Goal: Task Accomplishment & Management: Complete application form

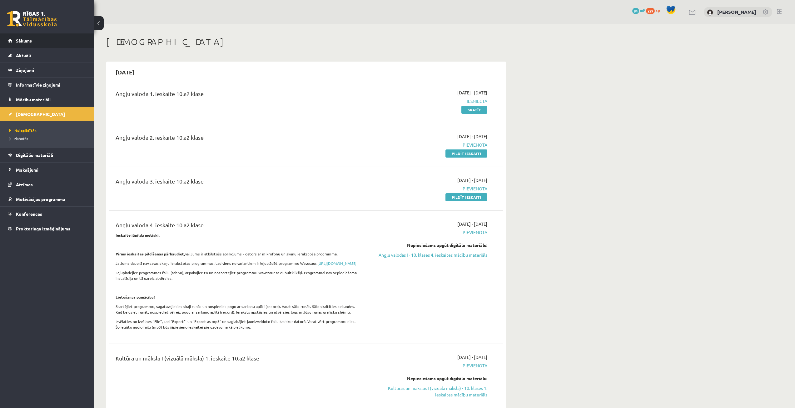
click at [26, 36] on link "Sākums" at bounding box center [47, 40] width 78 height 14
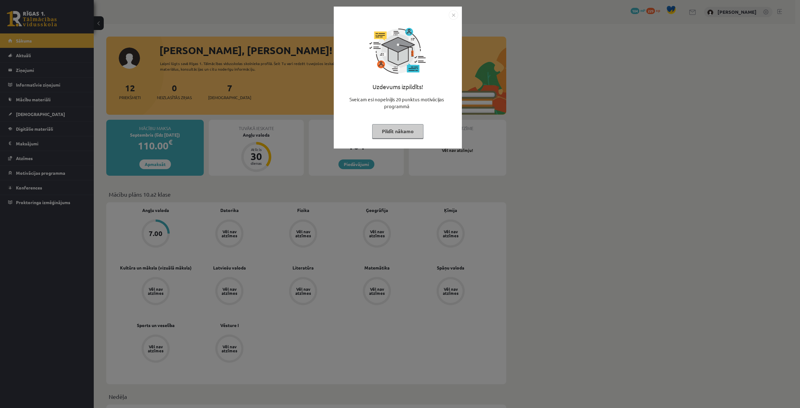
click at [396, 133] on button "Pildīt nākamo" at bounding box center [397, 131] width 51 height 14
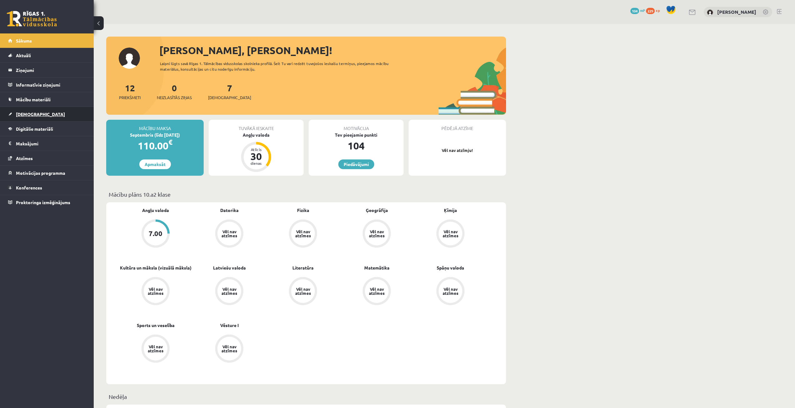
click at [35, 113] on link "[DEMOGRAPHIC_DATA]" at bounding box center [47, 114] width 78 height 14
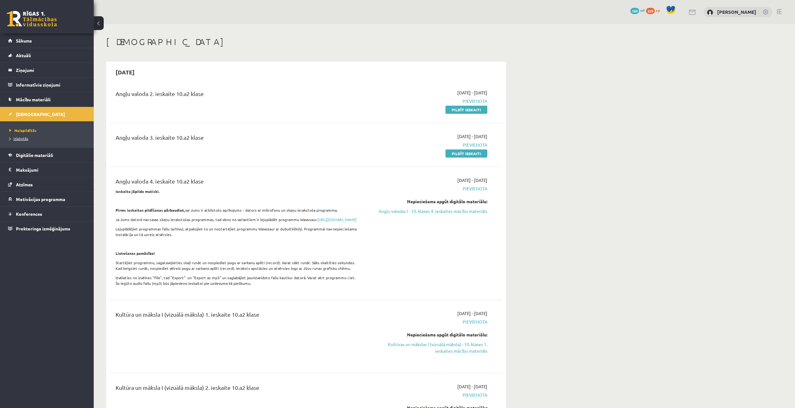
click at [15, 139] on span "Izlabotās" at bounding box center [18, 138] width 19 height 5
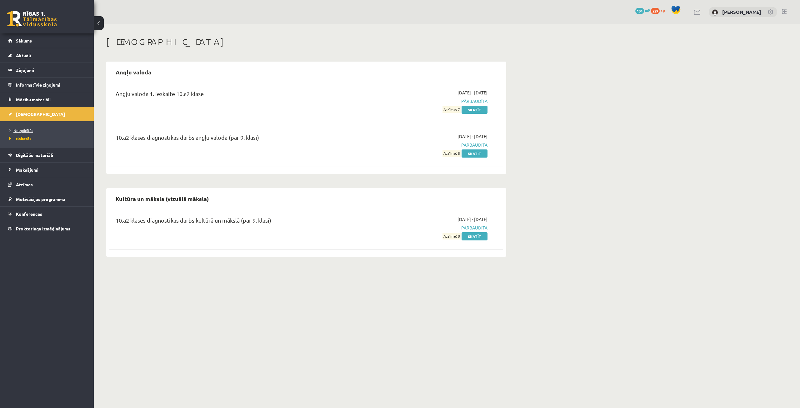
click at [19, 130] on span "Neizpildītās" at bounding box center [21, 130] width 24 height 5
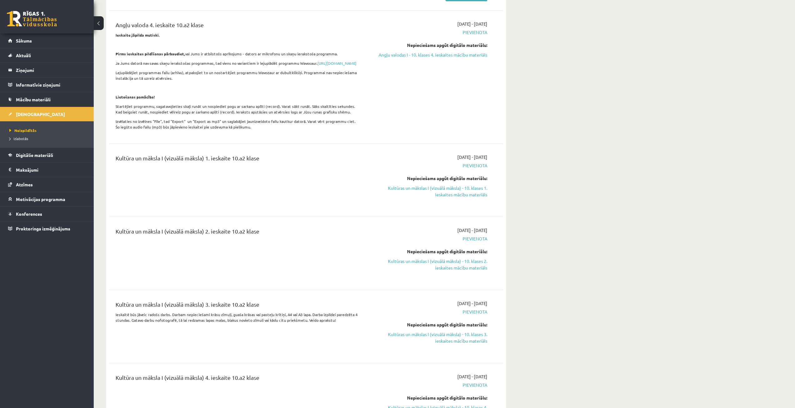
scroll to position [31, 0]
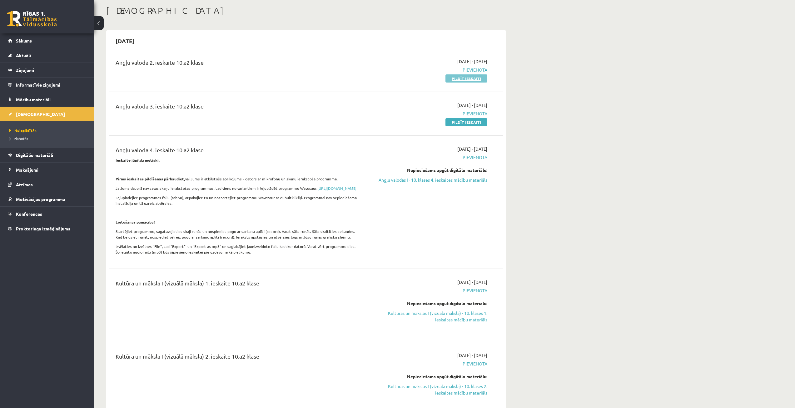
click at [478, 78] on link "Pildīt ieskaiti" at bounding box center [467, 78] width 42 height 8
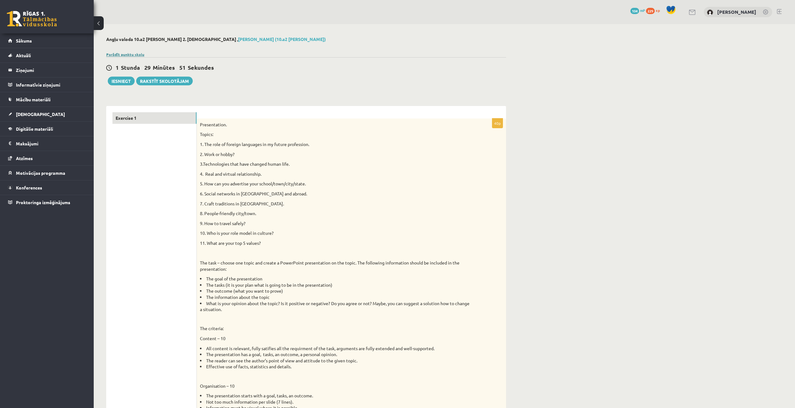
click at [141, 55] on link "Parādīt punktu skalu" at bounding box center [125, 54] width 38 height 5
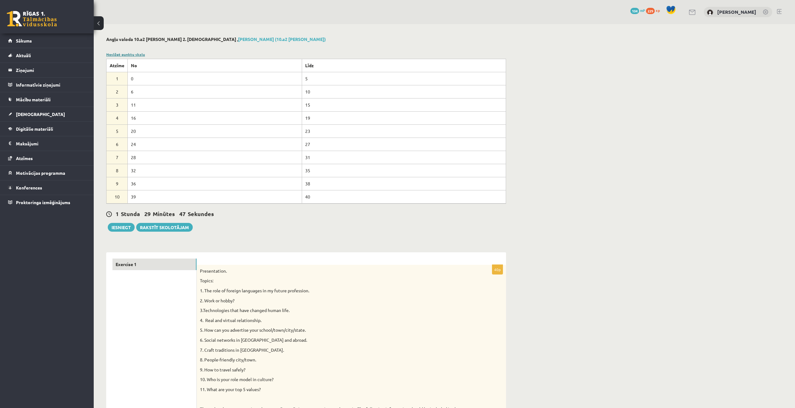
click at [139, 52] on link "Noslēpt punktu skalu" at bounding box center [125, 54] width 39 height 5
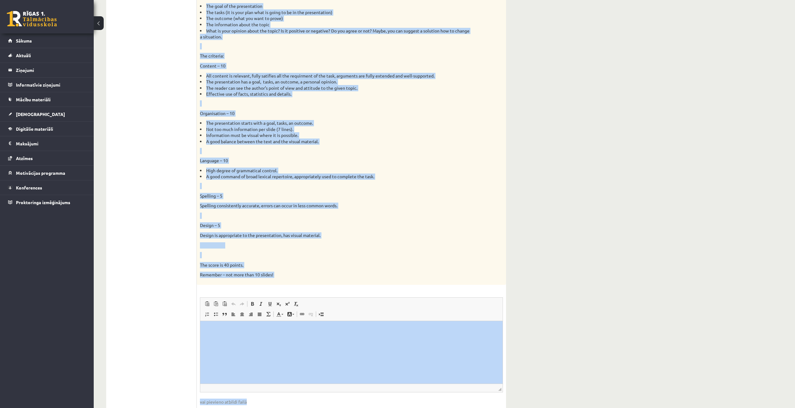
scroll to position [311, 0]
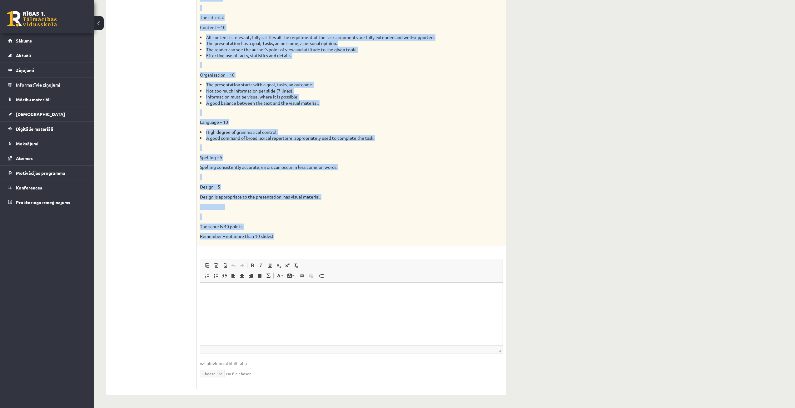
drag, startPoint x: 198, startPoint y: 29, endPoint x: 403, endPoint y: 249, distance: 300.5
click at [403, 249] on div "40p Presentation. Topics: 1. The role of foreign languages in my future profess…" at bounding box center [351, 97] width 309 height 581
copy div "Presentation. Topics: 1. The role of foreign languages in my future profession.…"
drag, startPoint x: 629, startPoint y: 635, endPoint x: 409, endPoint y: 299, distance: 401.7
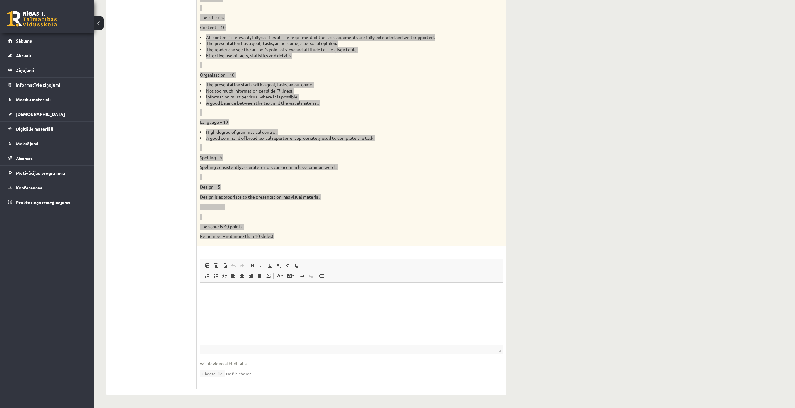
drag, startPoint x: 409, startPoint y: 299, endPoint x: 375, endPoint y: 312, distance: 36.9
click at [375, 301] on html at bounding box center [351, 291] width 303 height 19
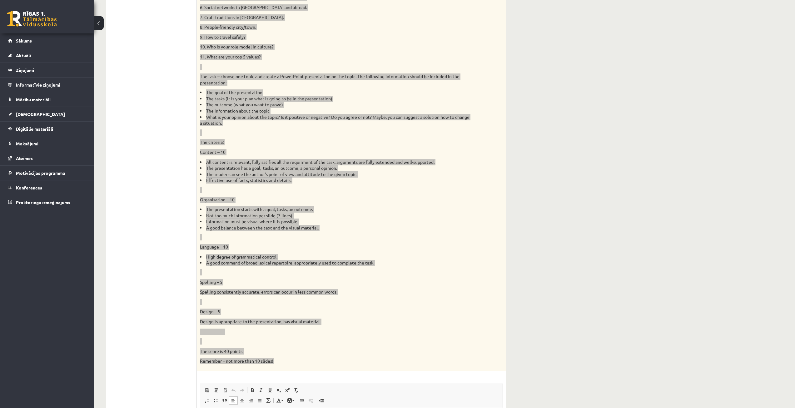
scroll to position [93, 0]
